Goal: Transaction & Acquisition: Purchase product/service

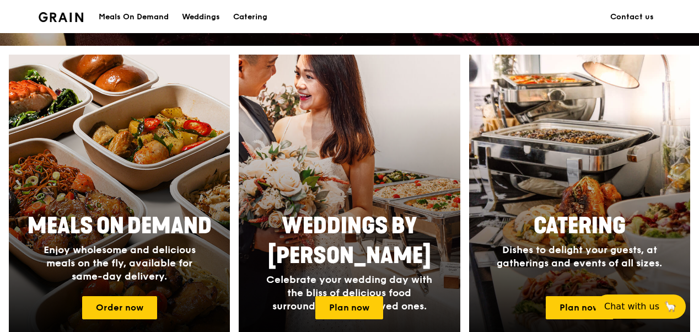
scroll to position [441, 0]
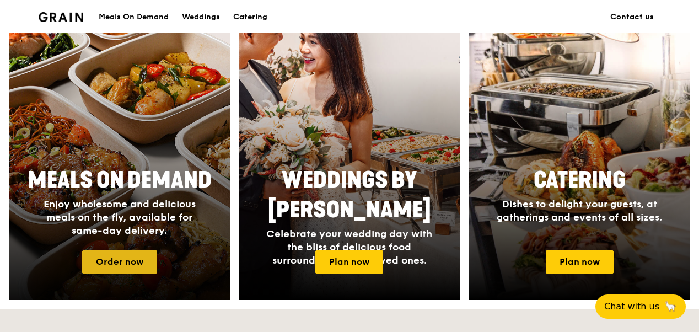
click at [121, 258] on link "Order now" at bounding box center [119, 261] width 75 height 23
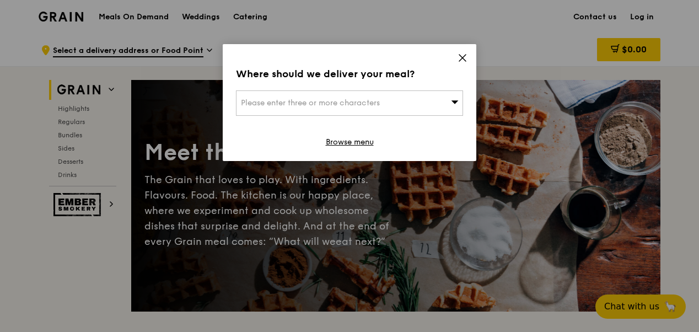
click at [371, 109] on div "Please enter three or more characters" at bounding box center [349, 102] width 227 height 25
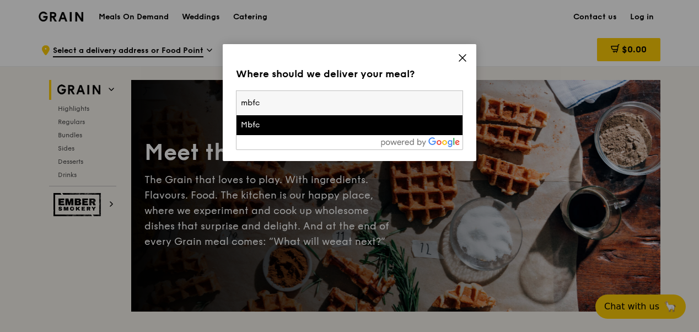
type input "mbfc"
click at [339, 127] on div "Mbfc" at bounding box center [322, 125] width 163 height 11
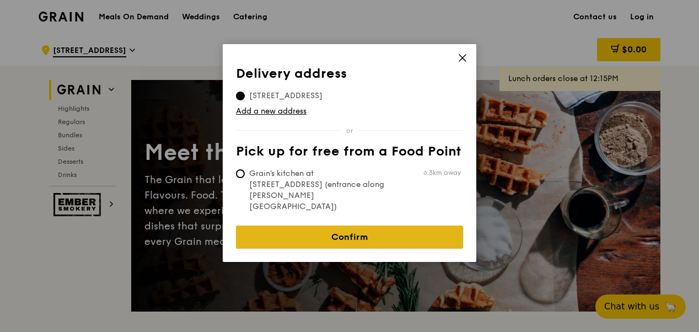
click at [340, 225] on link "Confirm" at bounding box center [349, 236] width 227 height 23
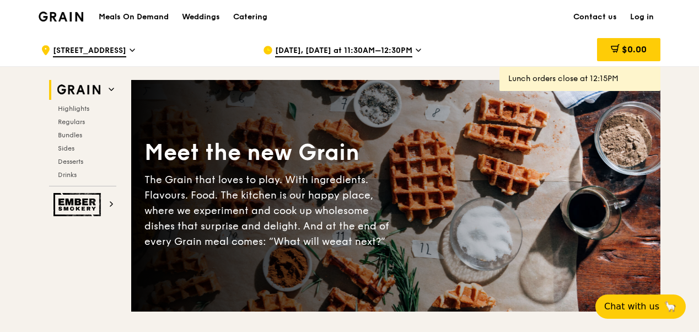
click at [407, 50] on span "[DATE], [DATE] at 11:30AM–12:30PM" at bounding box center [343, 51] width 137 height 12
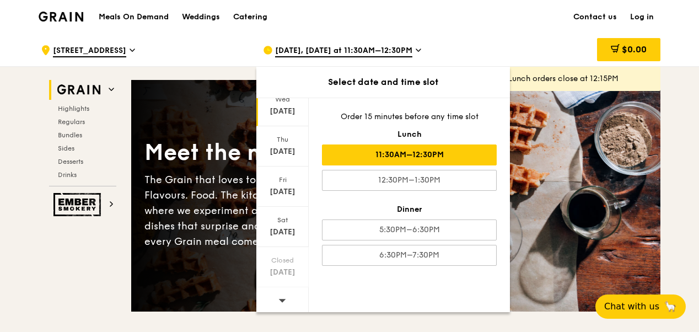
scroll to position [123, 0]
click at [281, 299] on icon at bounding box center [282, 298] width 8 height 8
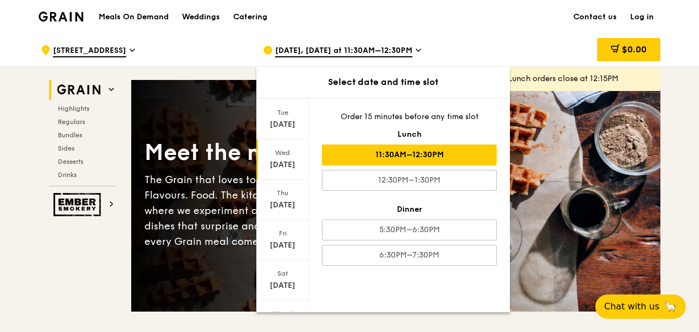
scroll to position [13, 0]
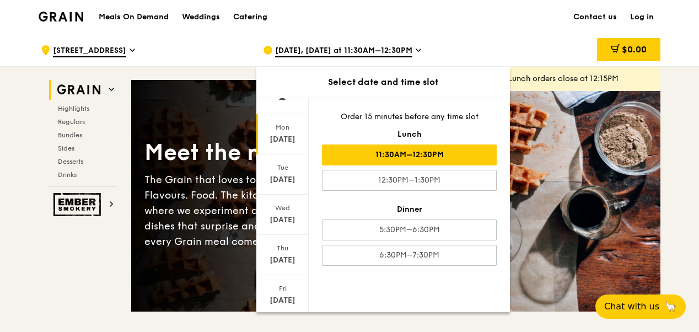
click at [286, 145] on div "[DATE]" at bounding box center [282, 134] width 52 height 40
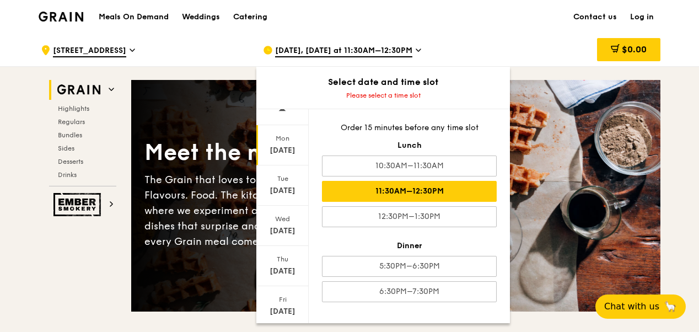
click at [441, 192] on div "11:30AM–12:30PM" at bounding box center [409, 191] width 175 height 21
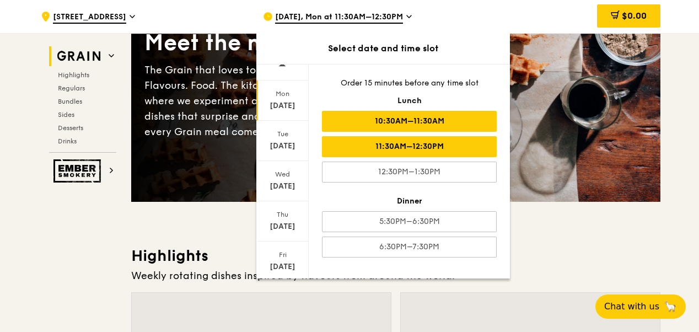
scroll to position [110, 0]
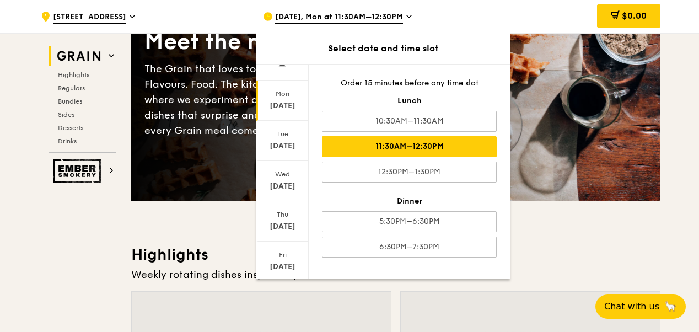
click at [453, 148] on div "11:30AM–12:30PM" at bounding box center [409, 146] width 175 height 21
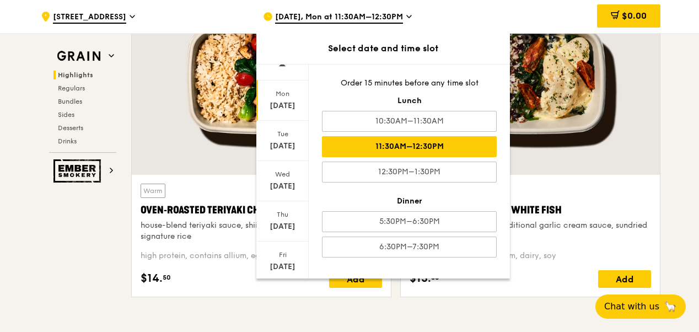
scroll to position [441, 0]
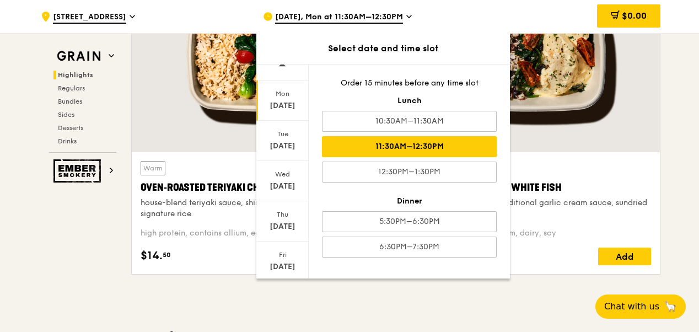
click at [403, 143] on div "11:30AM–12:30PM" at bounding box center [409, 146] width 175 height 21
click at [286, 112] on div "[DATE]" at bounding box center [282, 100] width 52 height 40
click at [612, 133] on div at bounding box center [530, 56] width 259 height 191
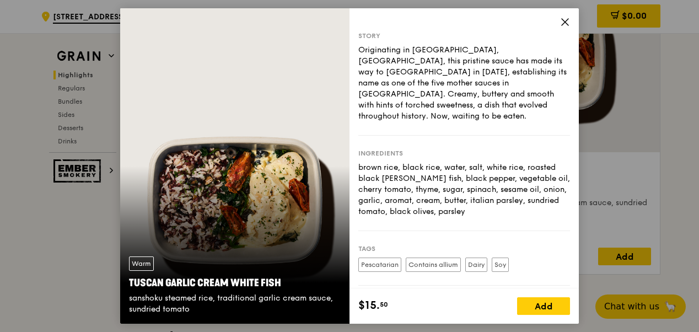
click at [563, 19] on icon at bounding box center [565, 22] width 10 height 10
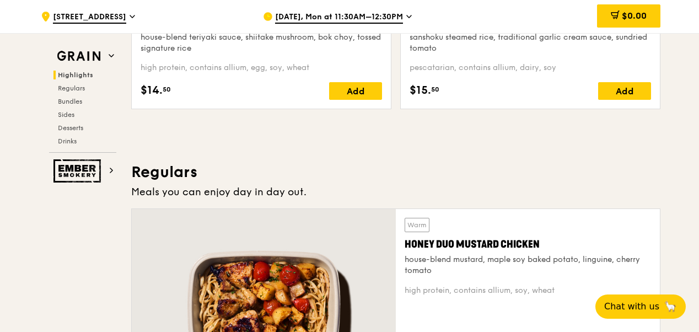
scroll to position [331, 0]
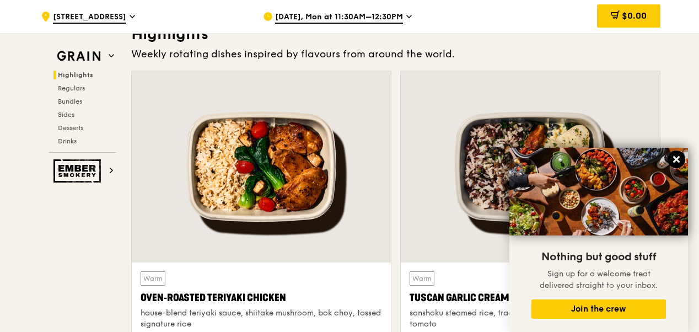
click at [675, 161] on icon at bounding box center [676, 159] width 7 height 7
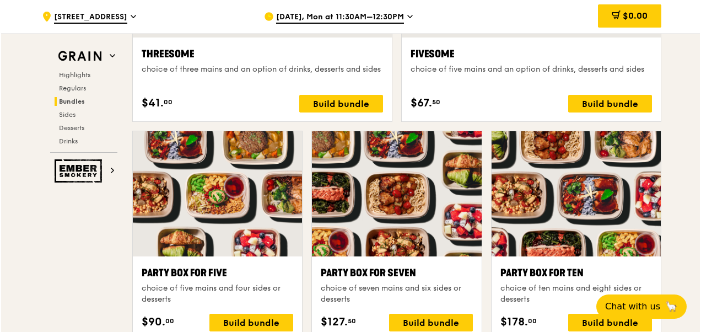
scroll to position [2149, 0]
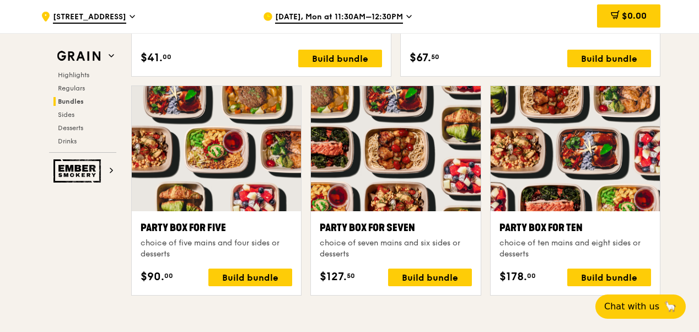
click at [606, 172] on div at bounding box center [574, 148] width 169 height 125
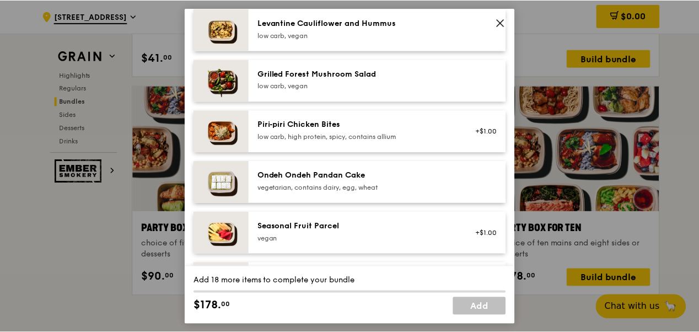
scroll to position [606, 0]
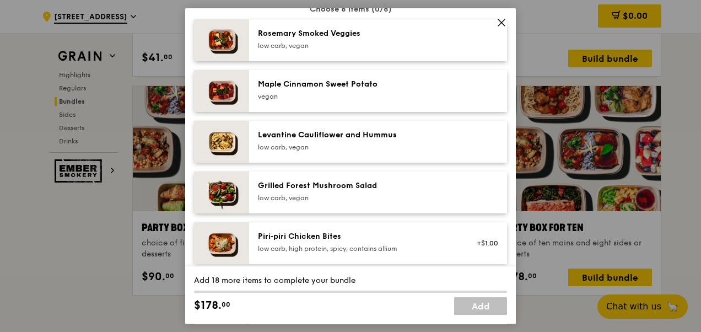
click at [502, 21] on icon at bounding box center [501, 22] width 7 height 7
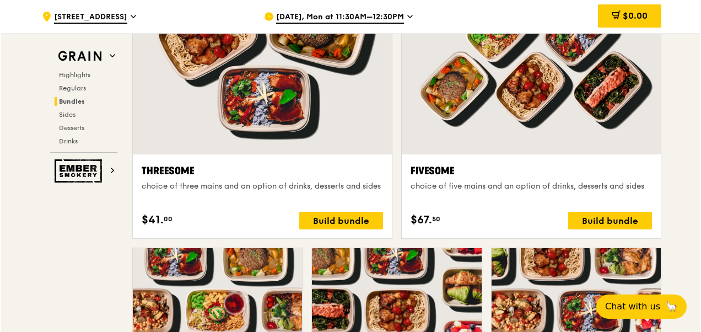
scroll to position [1983, 0]
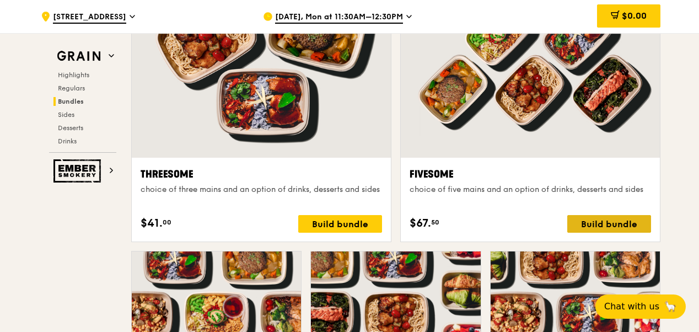
click at [600, 221] on div "Build bundle" at bounding box center [609, 224] width 84 height 18
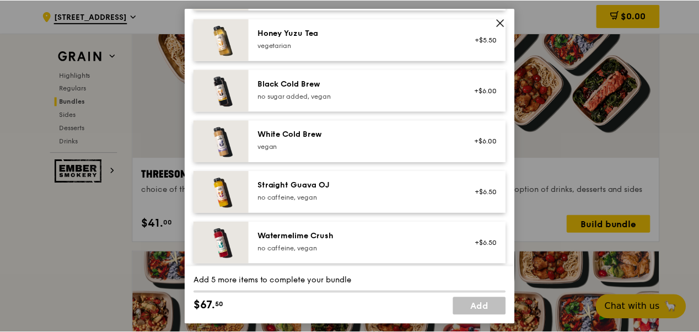
scroll to position [1377, 0]
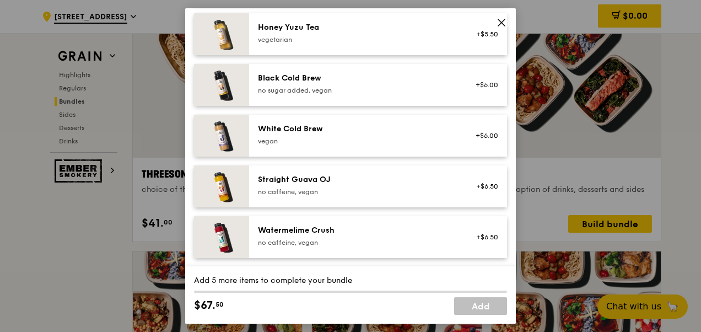
click at [498, 20] on icon at bounding box center [501, 23] width 10 height 10
